Goal: Find specific page/section: Find specific page/section

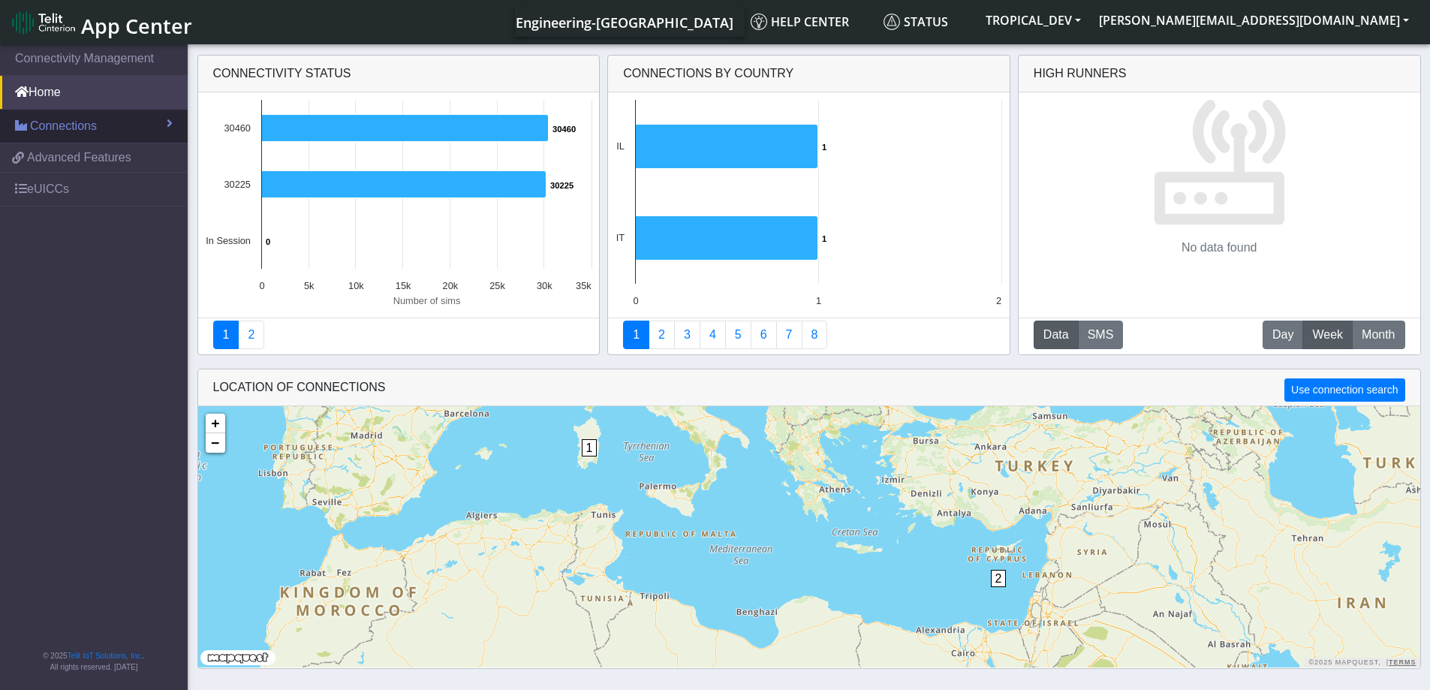
click at [62, 118] on span "Connections" at bounding box center [63, 126] width 67 height 18
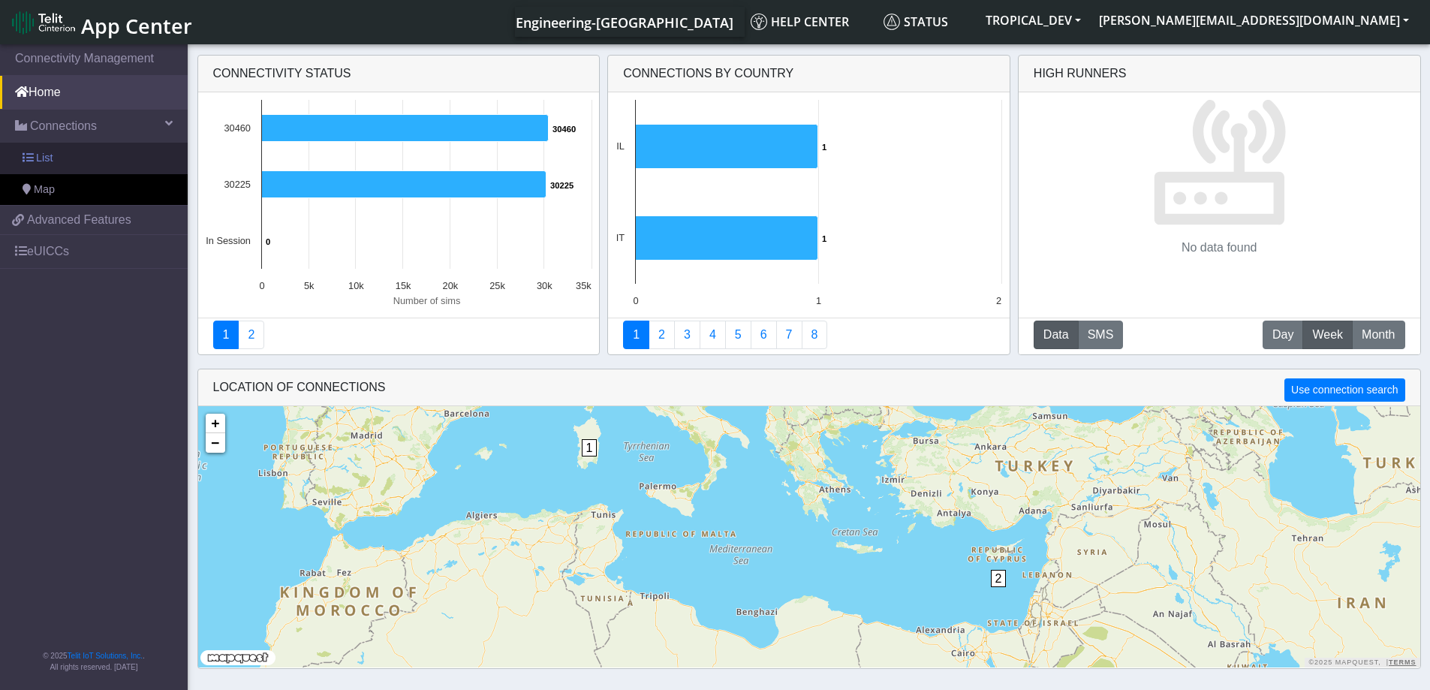
click at [98, 162] on link "List" at bounding box center [94, 159] width 188 height 32
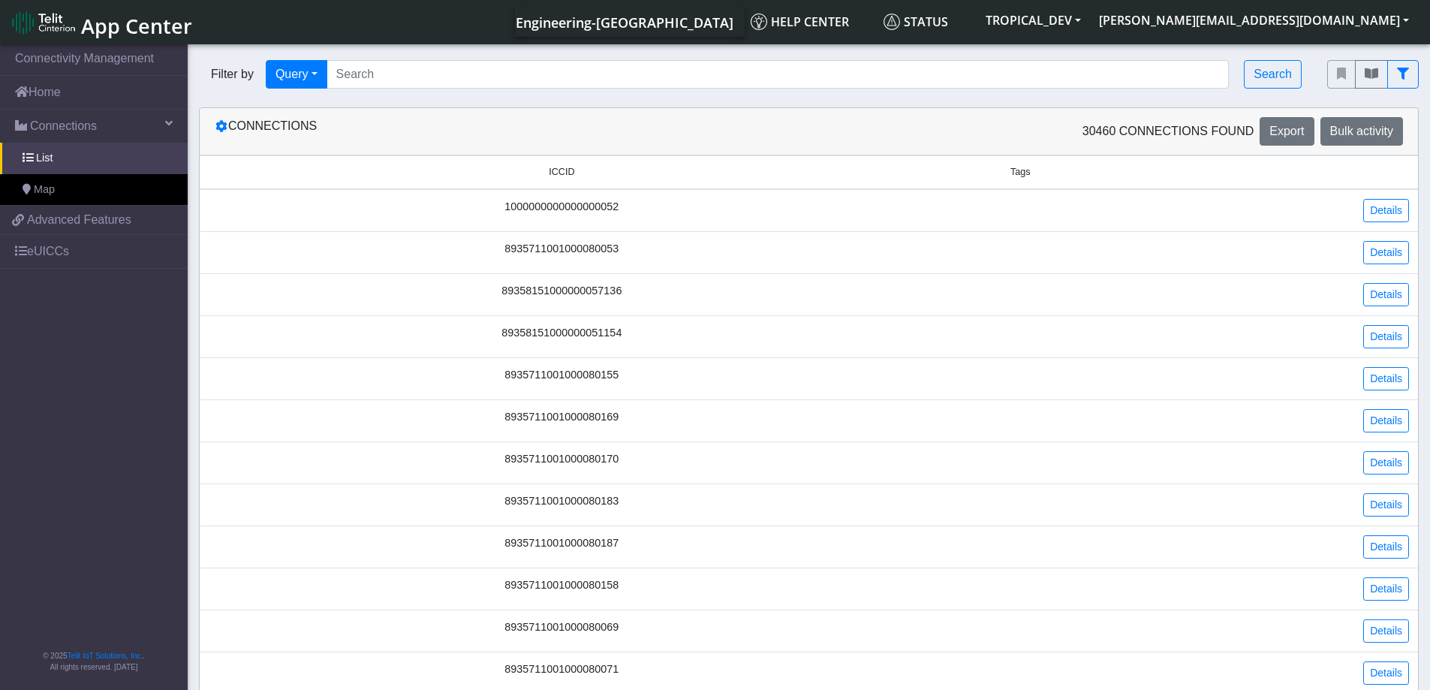
click at [1031, 175] on span "Tags" at bounding box center [1021, 172] width 20 height 14
click at [1020, 173] on span "Tags" at bounding box center [1021, 172] width 20 height 14
click at [305, 81] on button "Query" at bounding box center [297, 74] width 62 height 29
drag, startPoint x: 321, startPoint y: 185, endPoint x: 445, endPoint y: 155, distance: 127.3
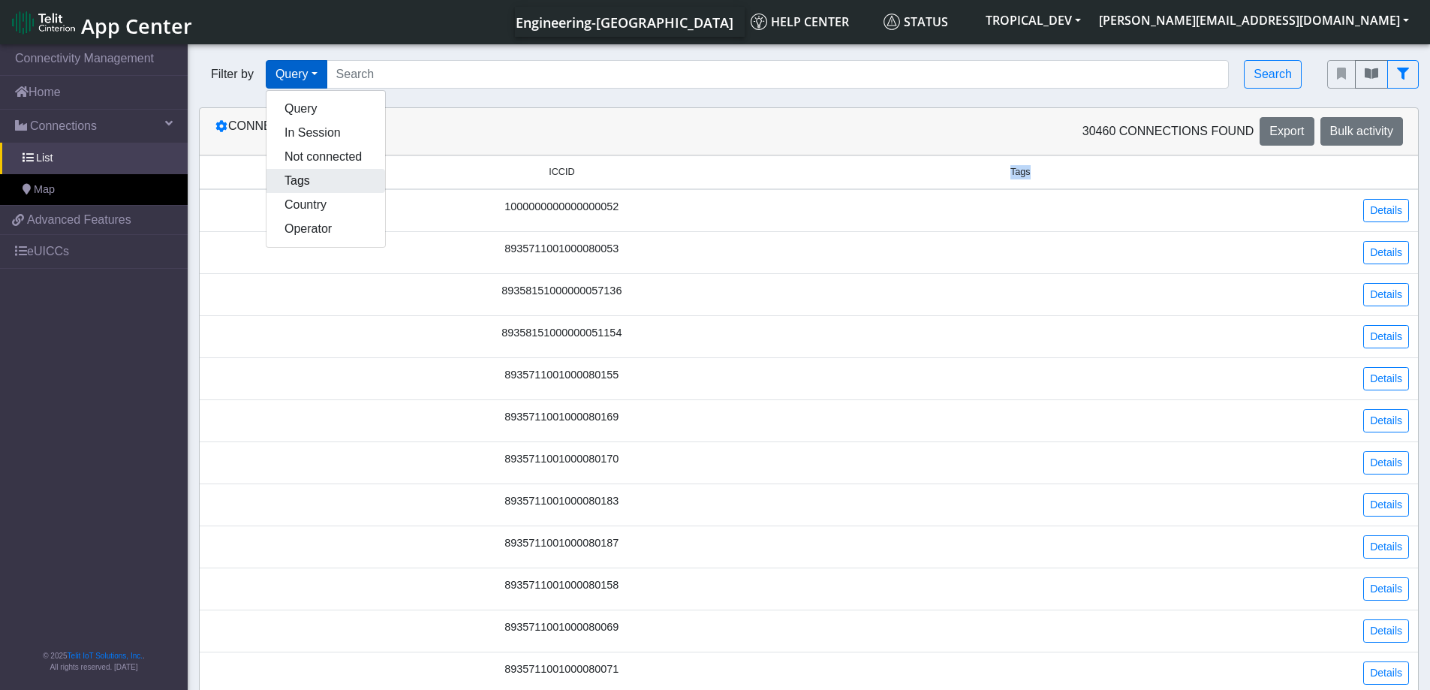
click at [322, 184] on button "Tags" at bounding box center [326, 181] width 119 height 24
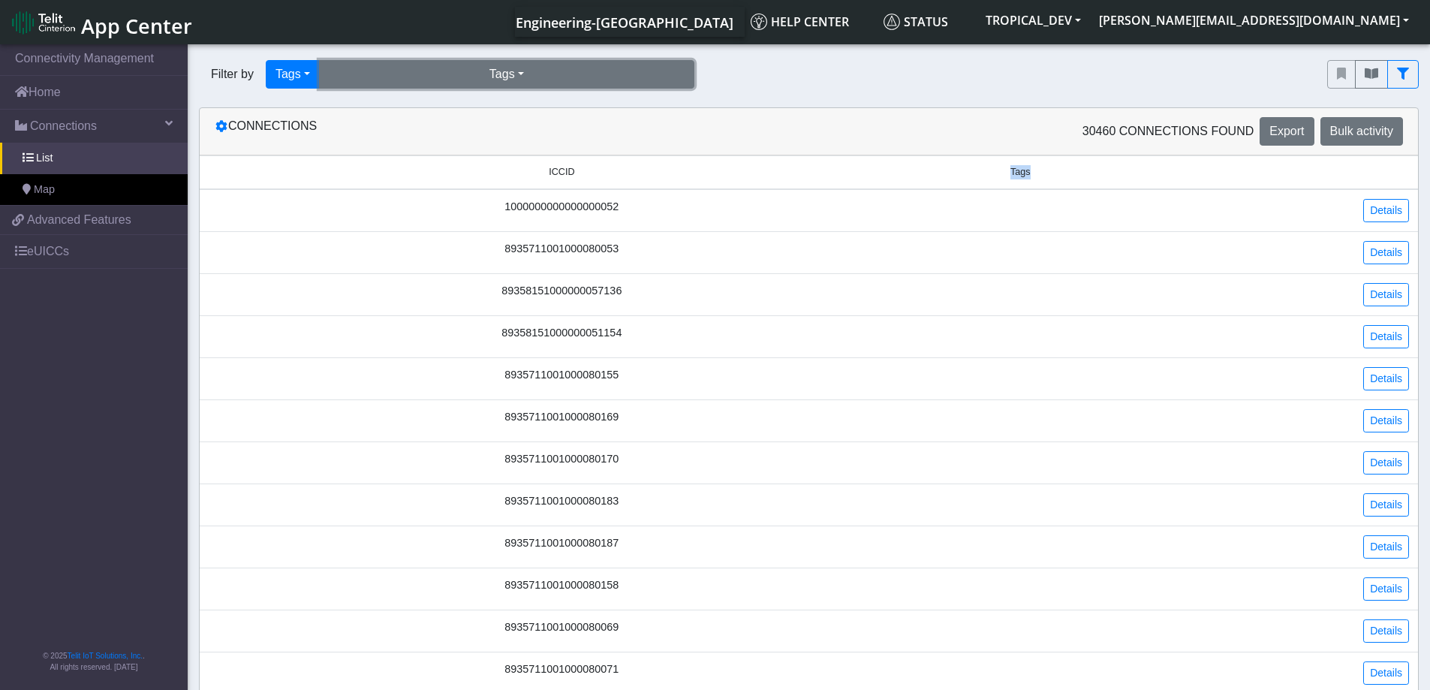
click at [575, 68] on button "Tags" at bounding box center [506, 74] width 375 height 29
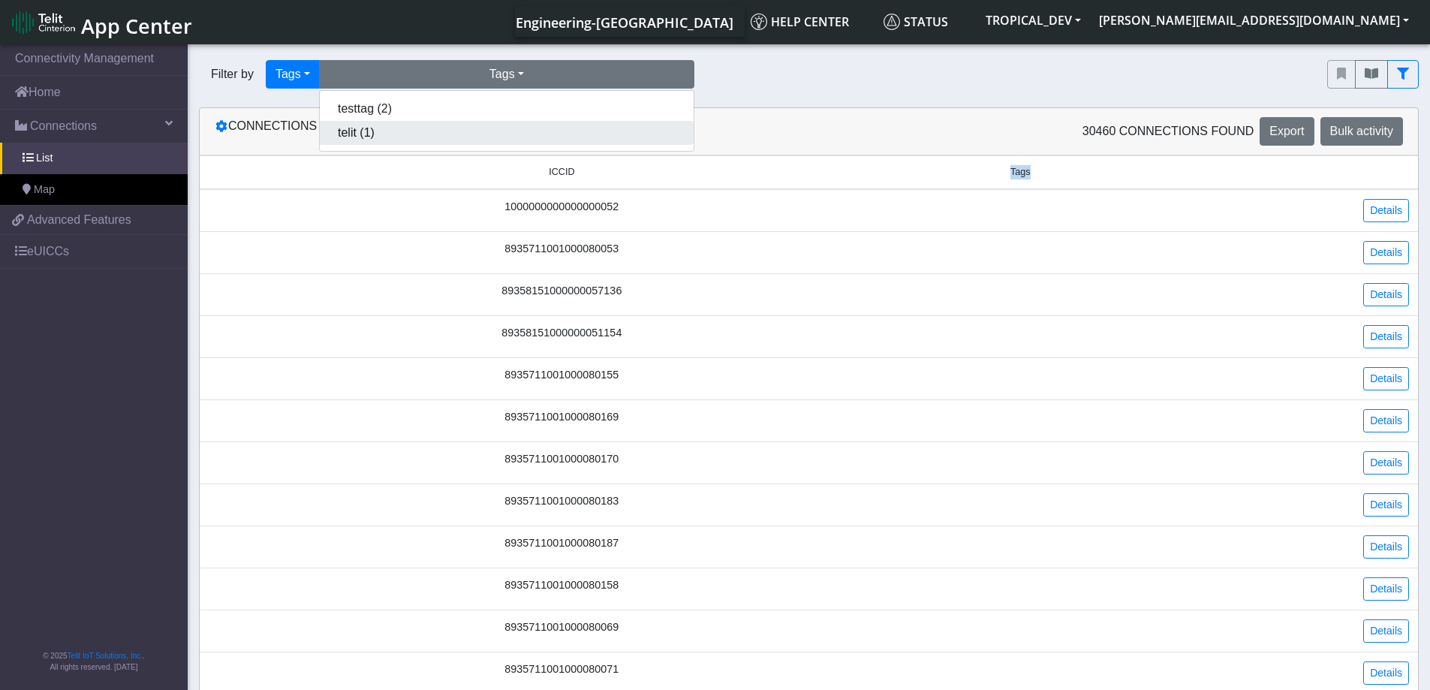
click at [565, 125] on button "telit (1)" at bounding box center [507, 133] width 374 height 24
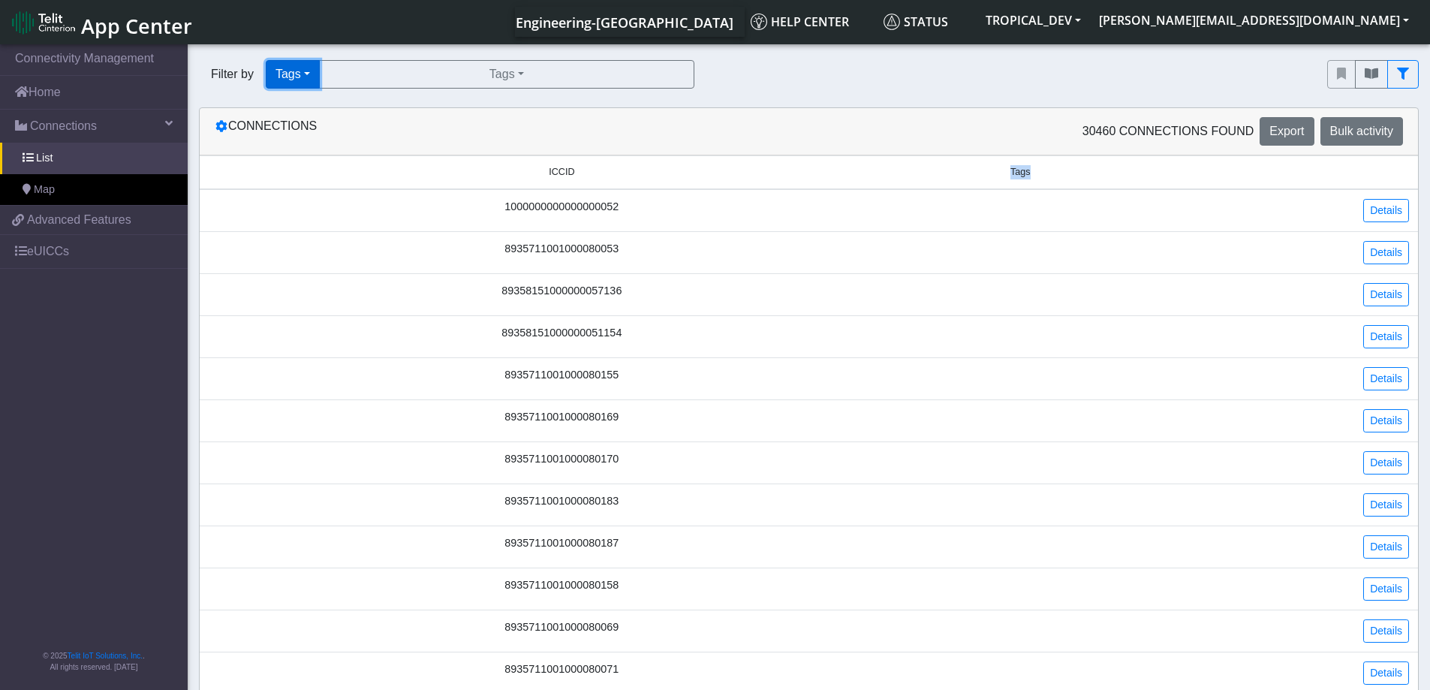
click at [293, 71] on button "Tags" at bounding box center [293, 74] width 54 height 29
click at [321, 107] on button "Query" at bounding box center [326, 109] width 119 height 24
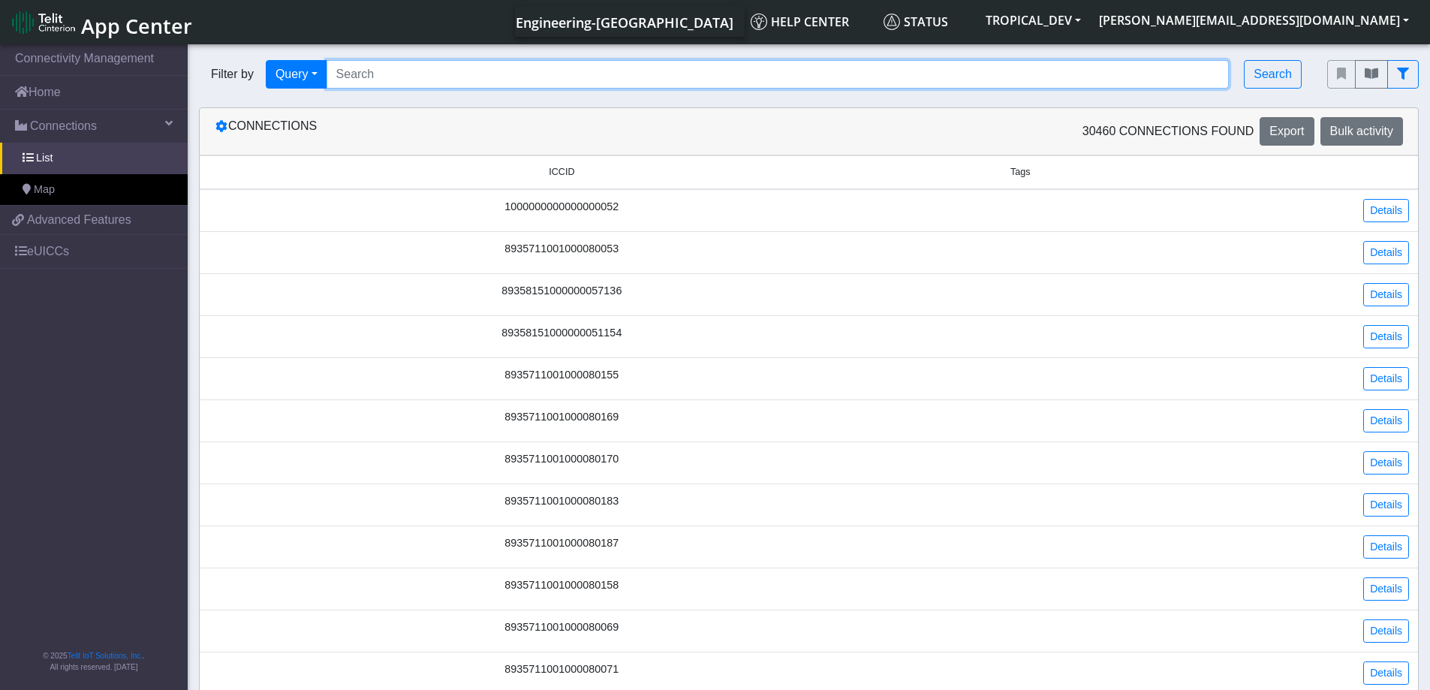
click at [503, 87] on input "Search..." at bounding box center [778, 74] width 903 height 29
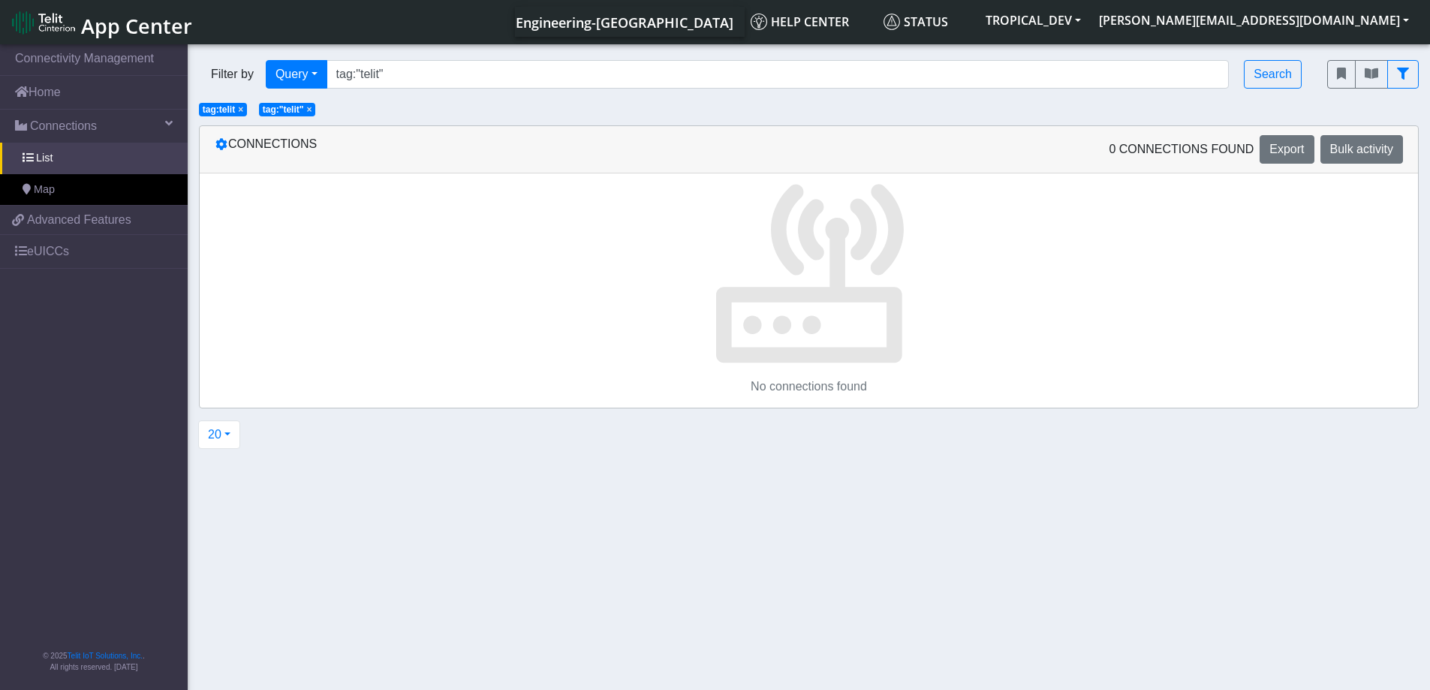
click at [237, 107] on span "× tag:telit" at bounding box center [223, 110] width 48 height 14
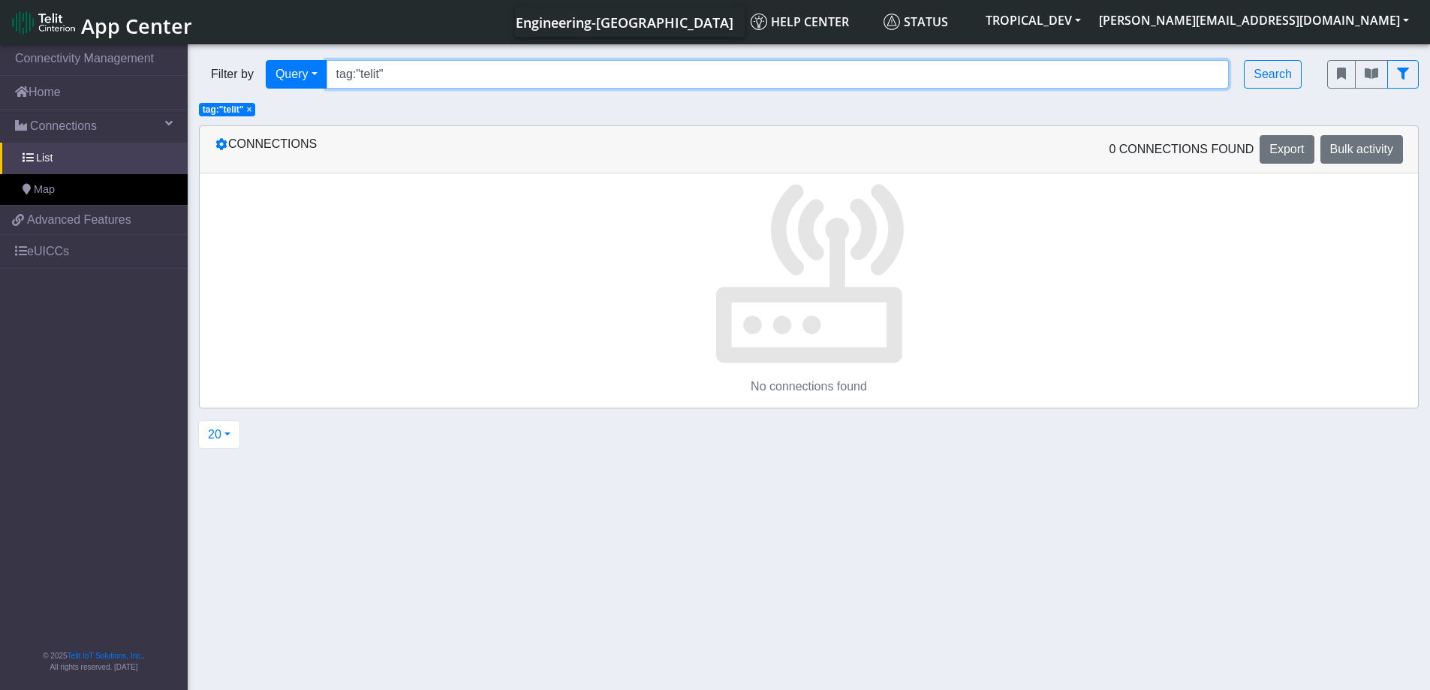
click at [421, 73] on input "tag:"telit"" at bounding box center [778, 74] width 903 height 29
type input "tag:telit"
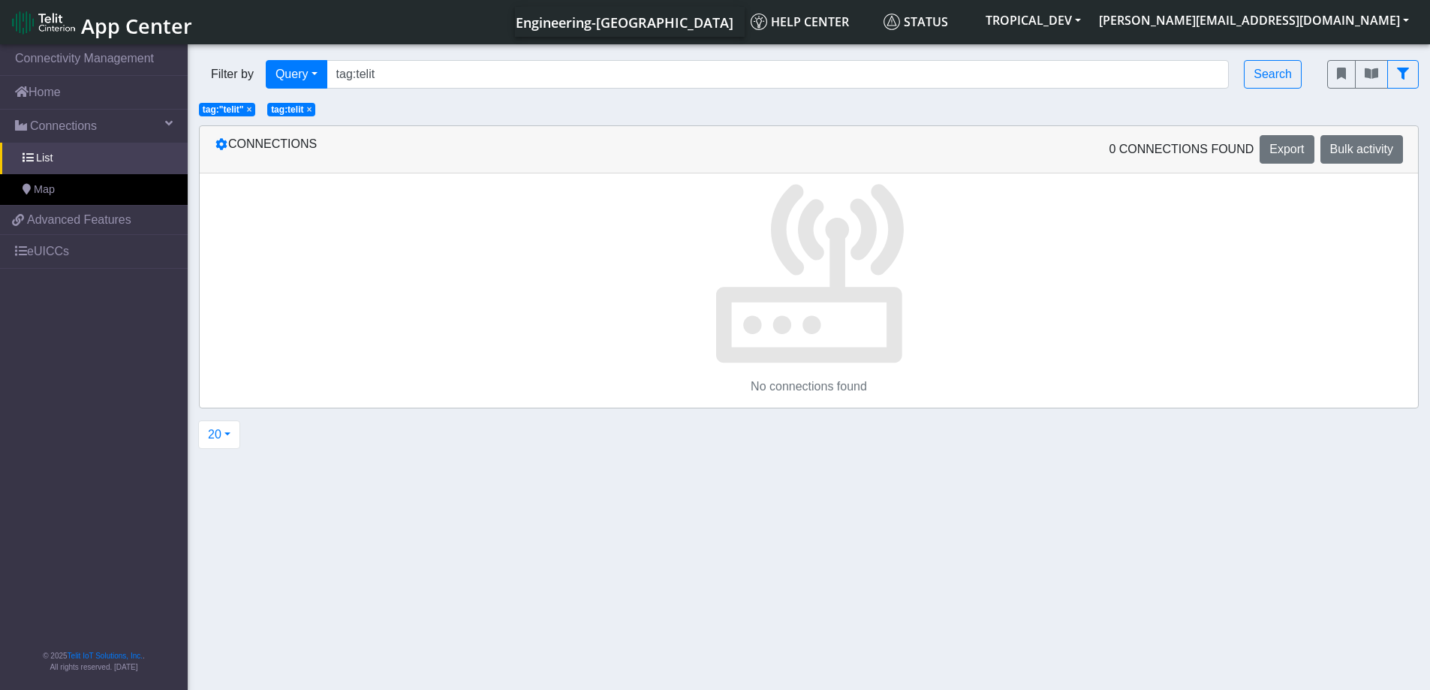
click at [251, 113] on span "×" at bounding box center [249, 109] width 5 height 11
click at [243, 108] on span "×" at bounding box center [240, 109] width 5 height 11
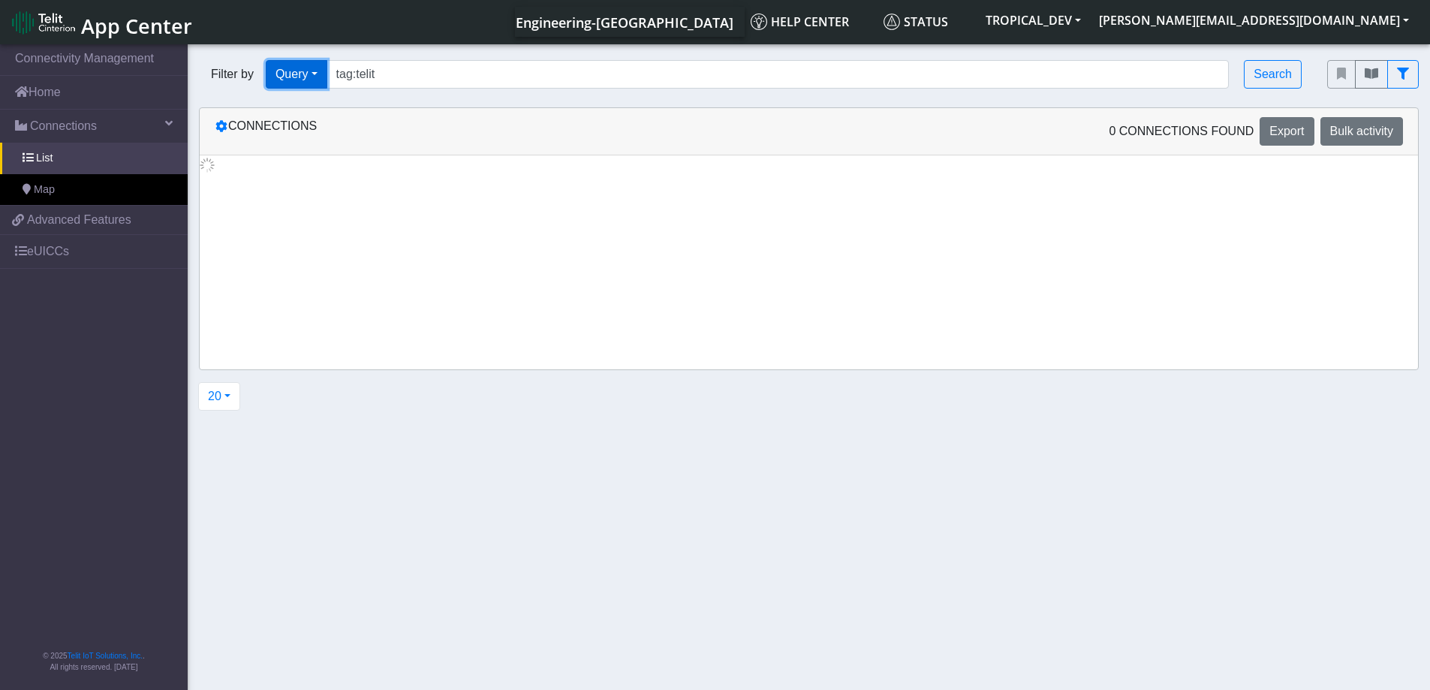
click at [301, 66] on button "Query" at bounding box center [297, 74] width 62 height 29
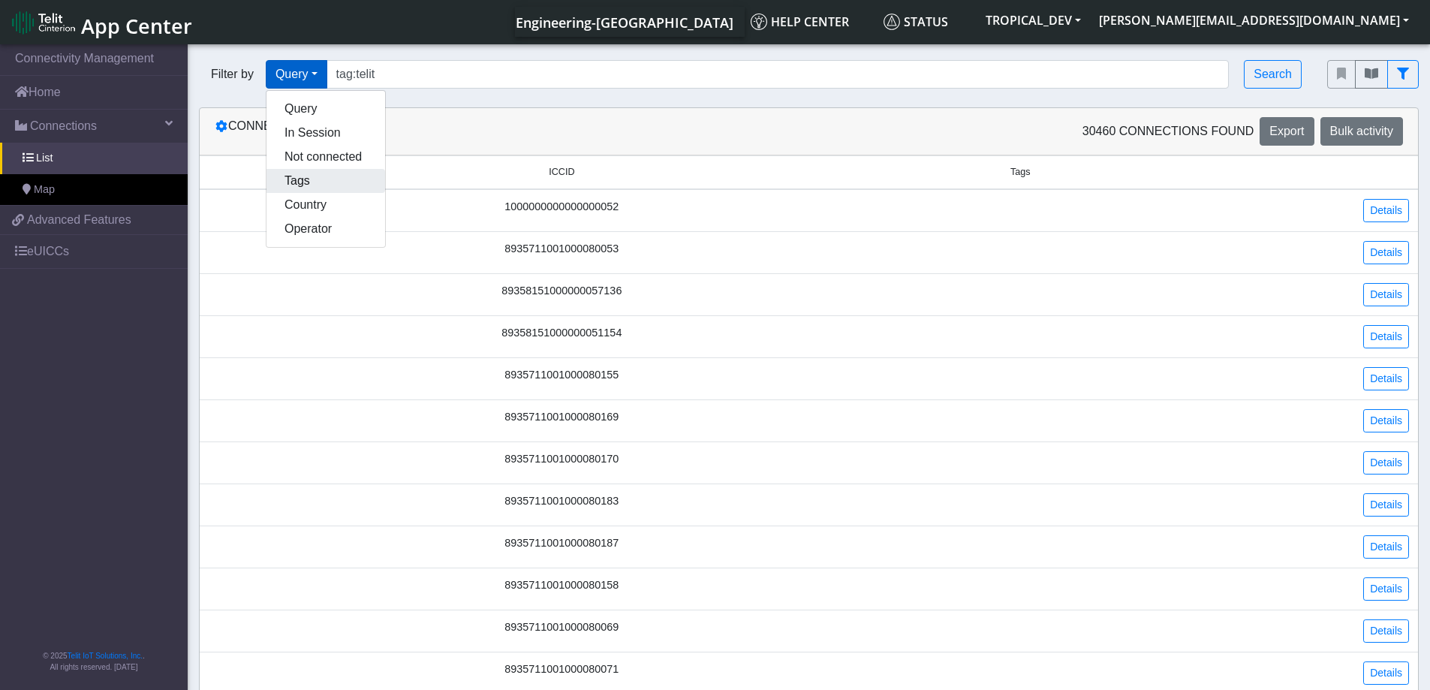
click at [338, 171] on button "Tags" at bounding box center [326, 181] width 119 height 24
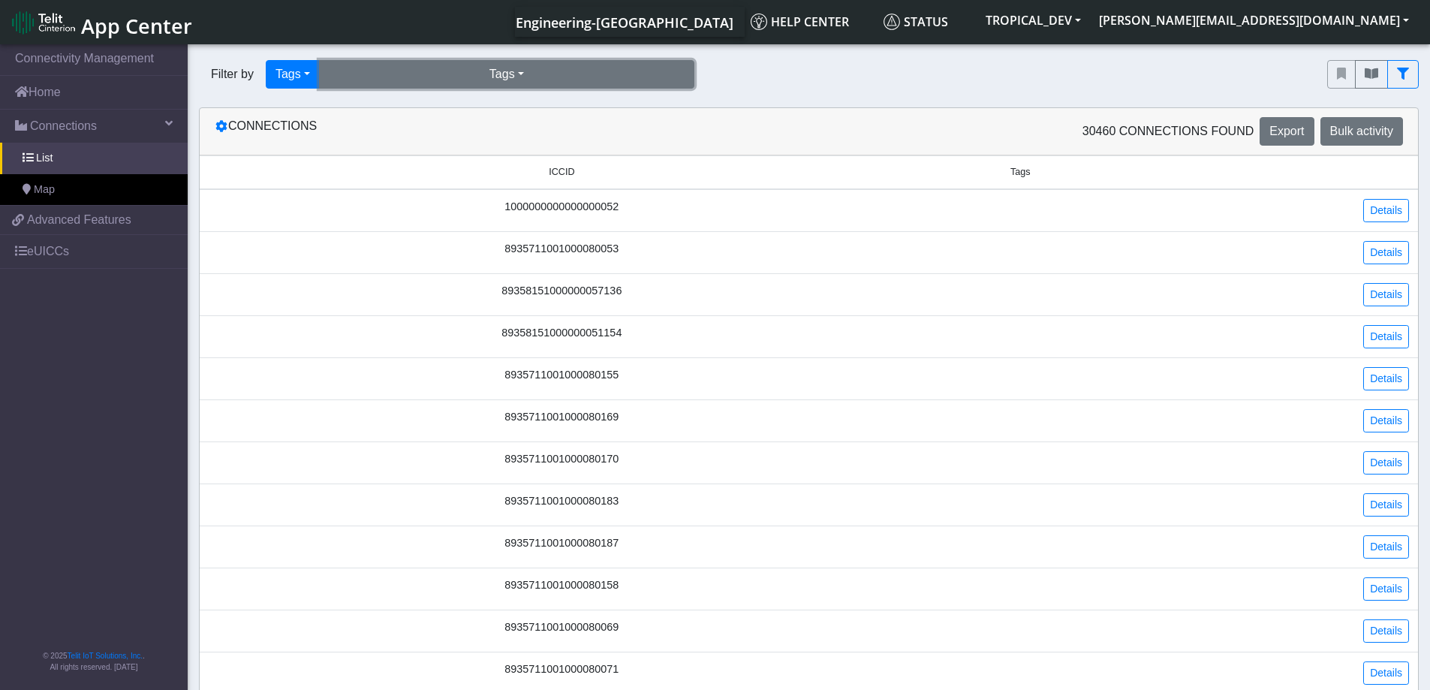
click at [486, 74] on button "Tags" at bounding box center [506, 74] width 375 height 29
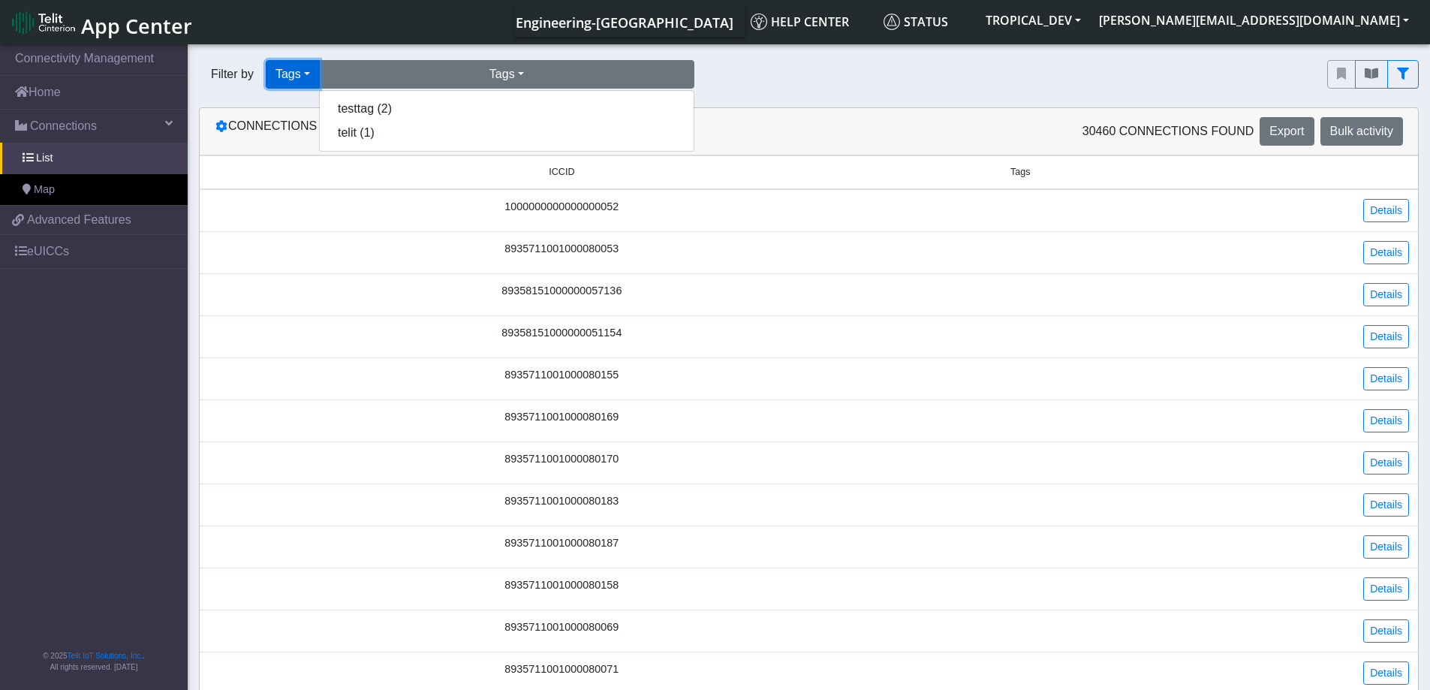
click at [273, 67] on button "Tags" at bounding box center [293, 74] width 54 height 29
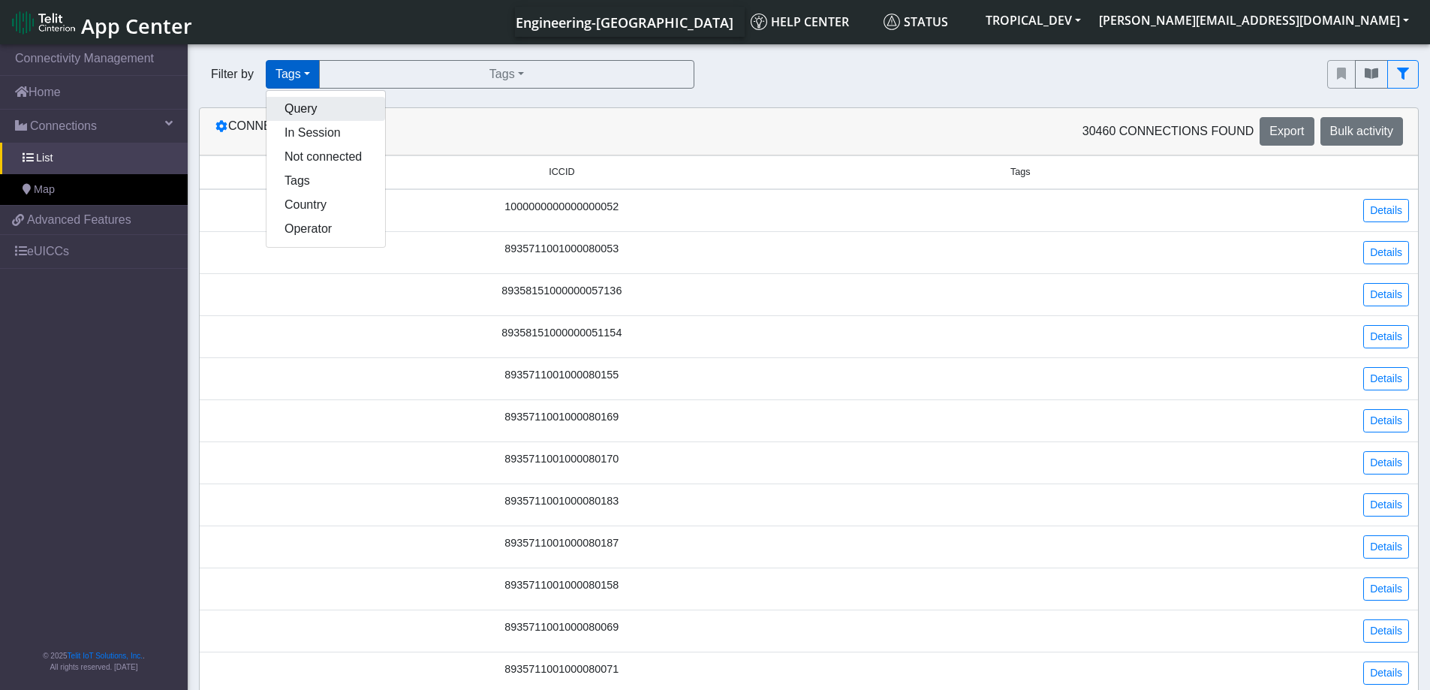
click at [340, 105] on button "Query" at bounding box center [326, 109] width 119 height 24
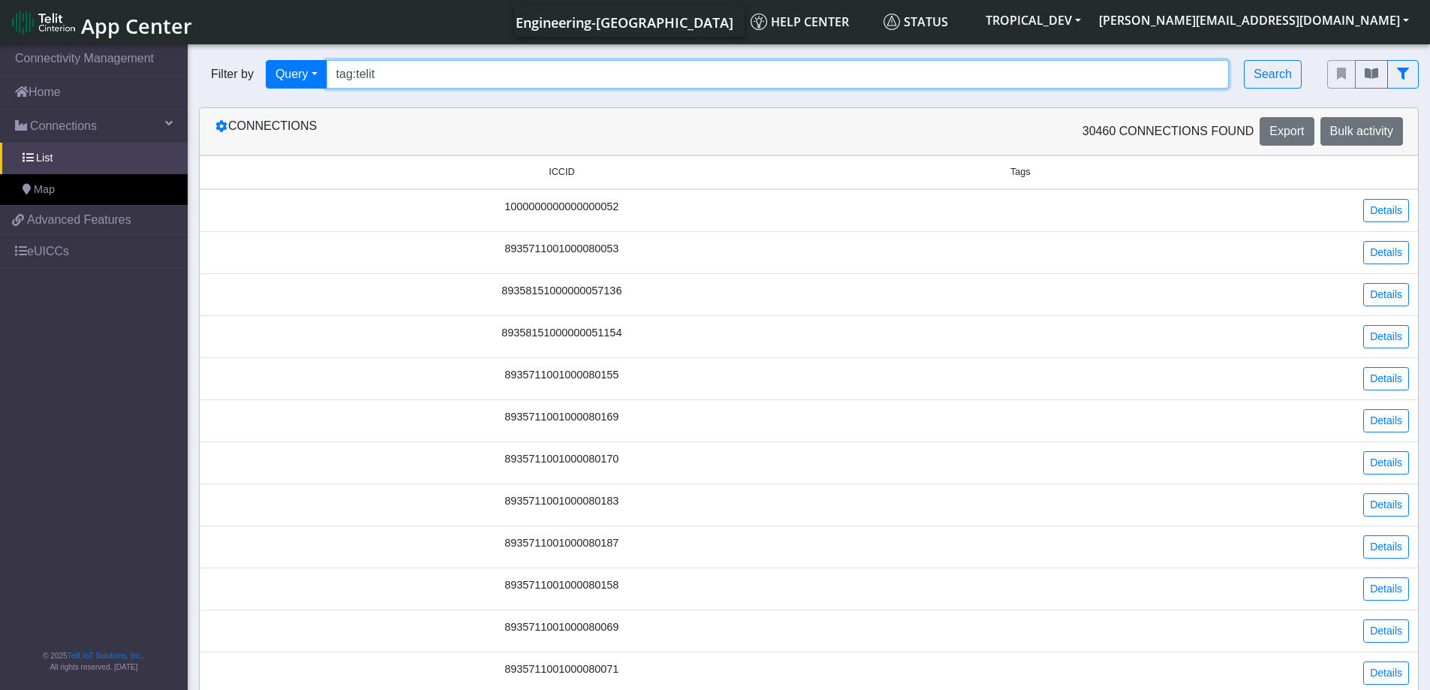
click at [433, 73] on input "tag:telit" at bounding box center [778, 74] width 903 height 29
click at [442, 76] on input "tag:telit" at bounding box center [778, 74] width 903 height 29
type input "tag:testtag"
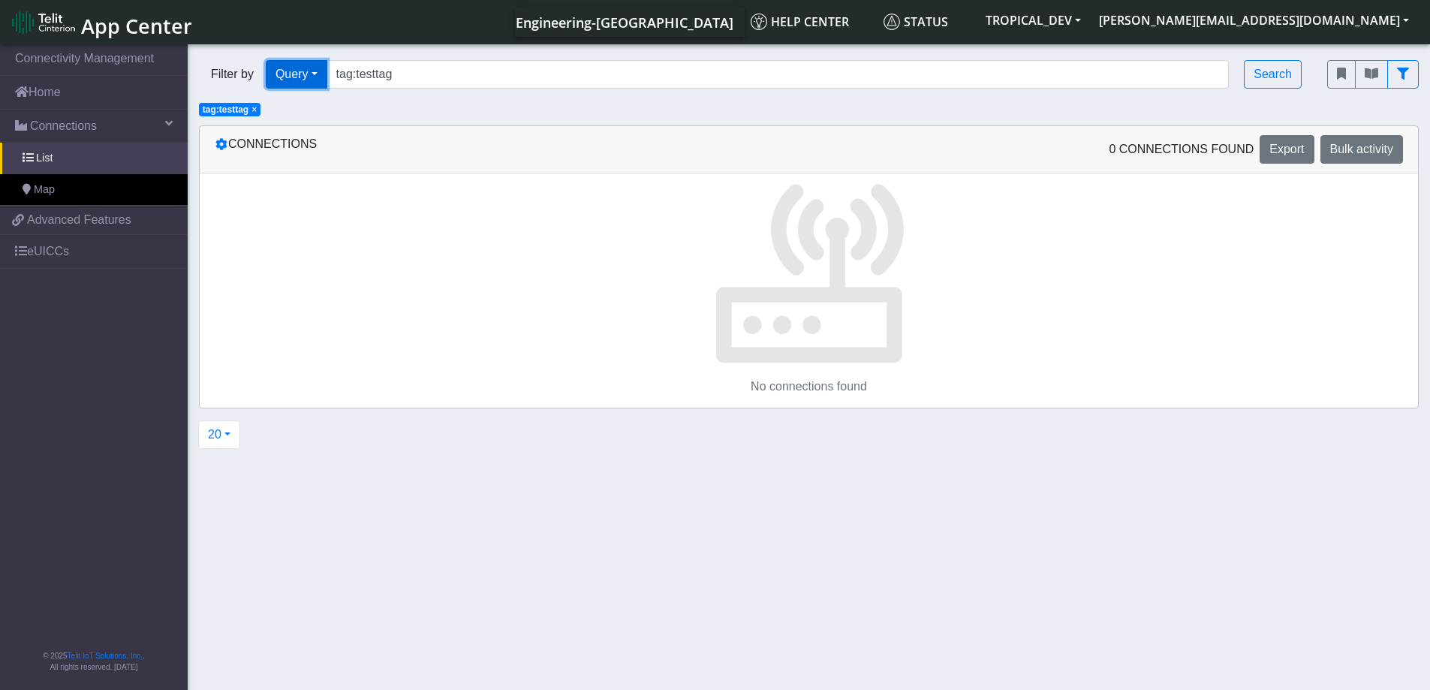
click at [296, 84] on button "Query" at bounding box center [297, 74] width 62 height 29
click at [327, 162] on button "Tags" at bounding box center [326, 157] width 119 height 24
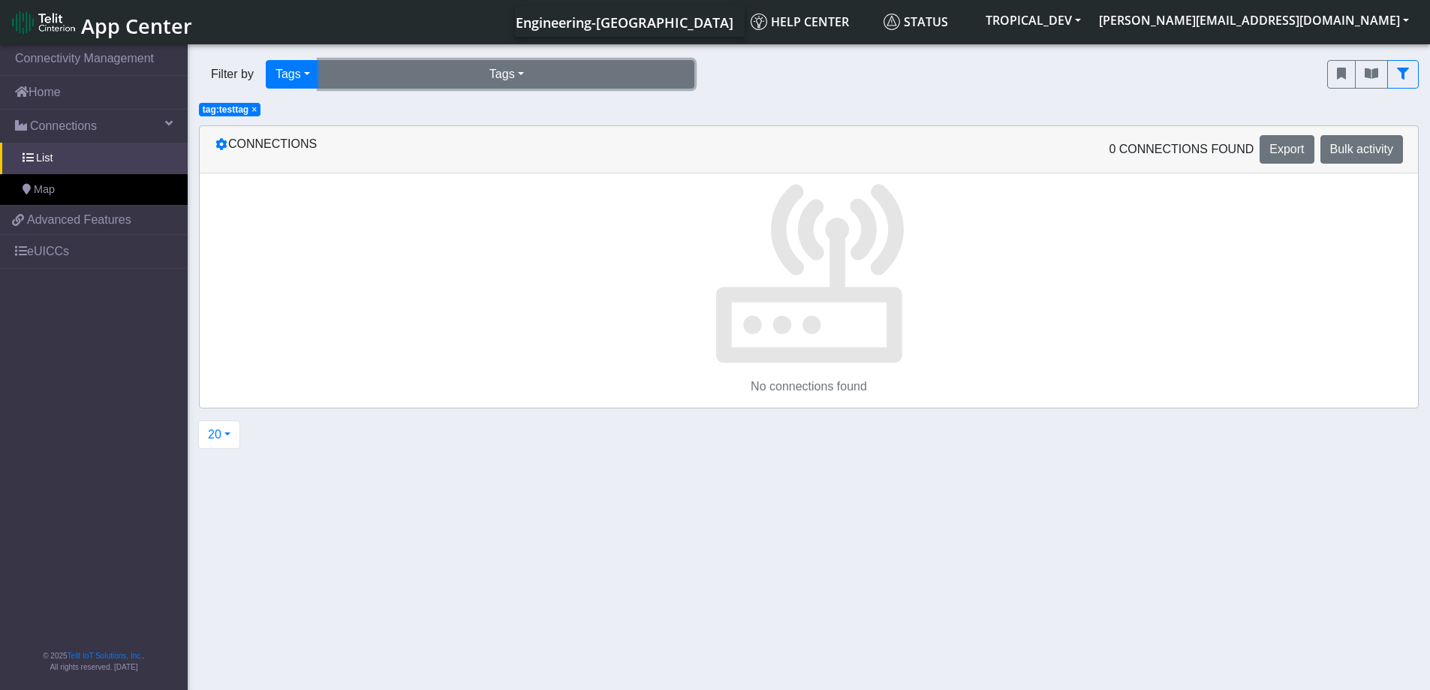
click at [494, 80] on button "Tags" at bounding box center [506, 74] width 375 height 29
click at [503, 142] on button "telit (0)" at bounding box center [507, 133] width 374 height 24
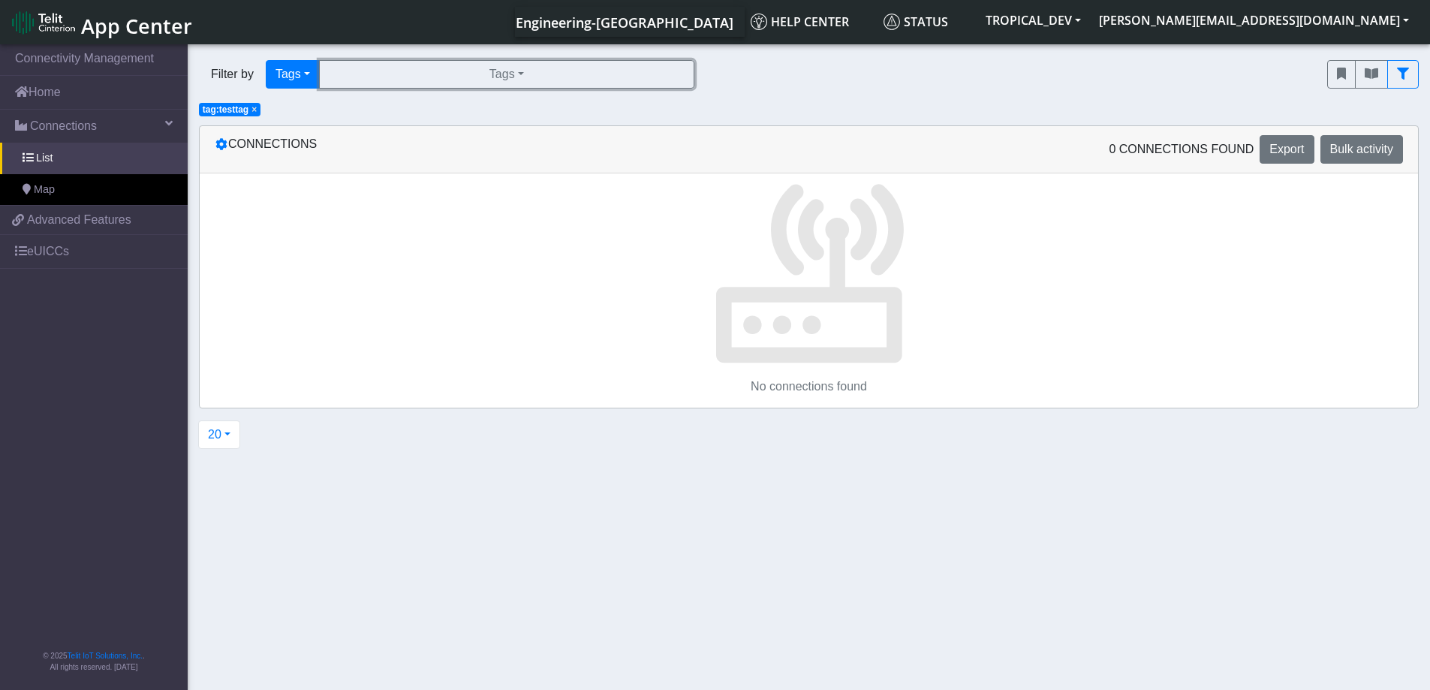
drag, startPoint x: 476, startPoint y: 84, endPoint x: 492, endPoint y: 111, distance: 31.3
click at [483, 86] on button "Tags" at bounding box center [506, 74] width 375 height 29
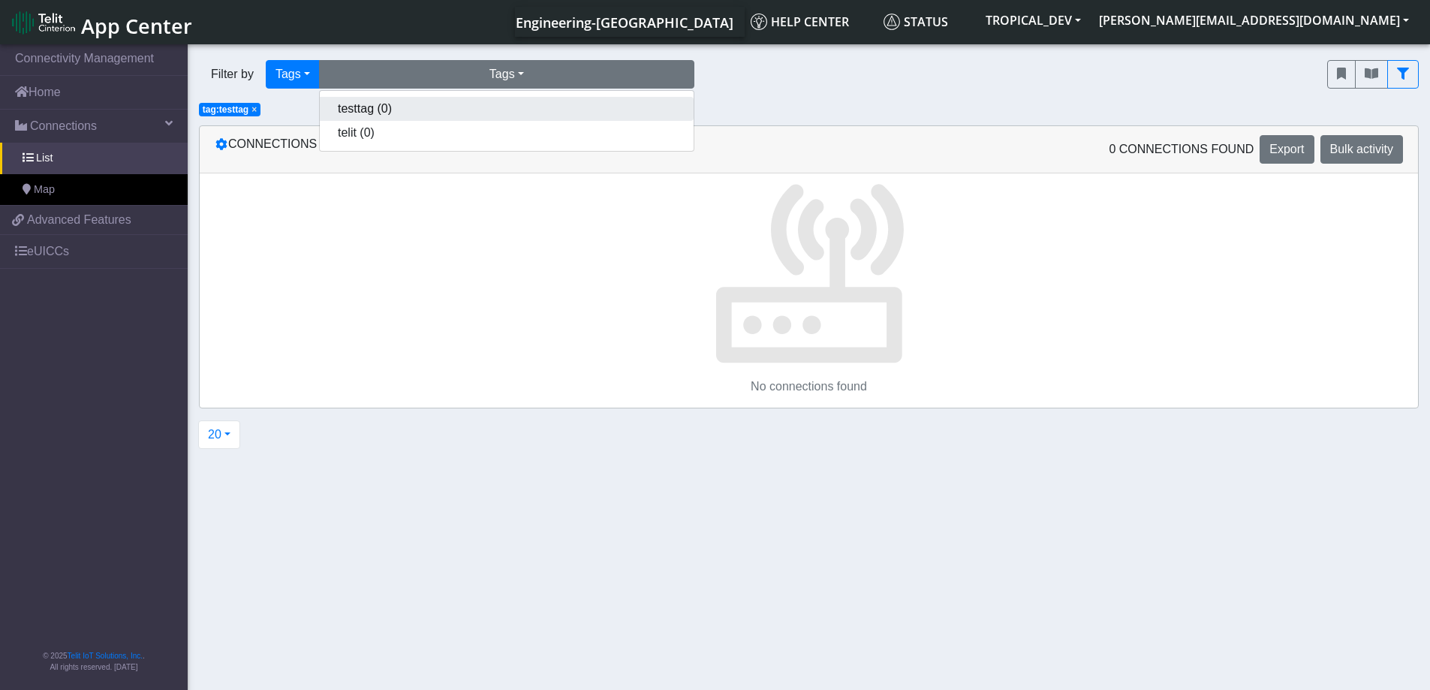
click at [493, 111] on button "testtag (0)" at bounding box center [507, 109] width 374 height 24
